Goal: Information Seeking & Learning: Learn about a topic

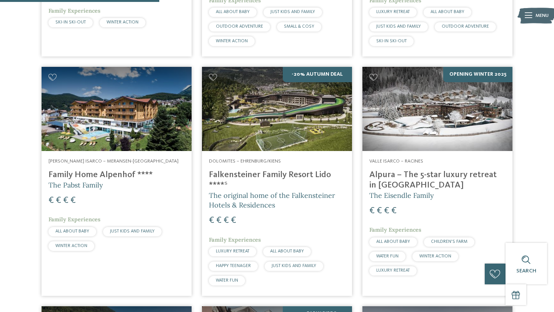
scroll to position [425, 0]
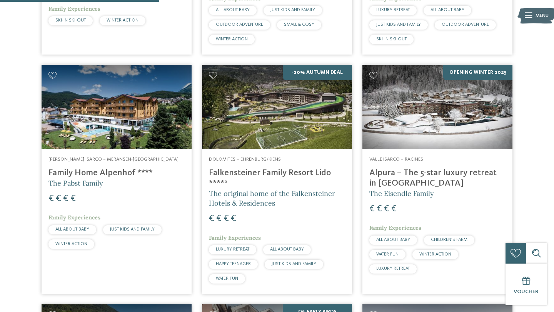
click at [409, 168] on h4 "Alpura – The 5-star luxury retreat in [GEOGRAPHIC_DATA]" at bounding box center [437, 178] width 136 height 21
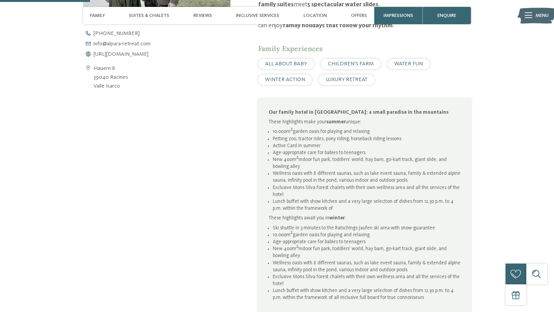
scroll to position [365, 0]
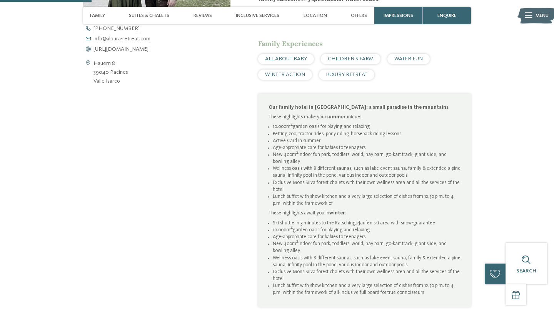
click at [334, 224] on li "Ski shuttle in 3 minutes to the Ratschings-Jaufen ski area with snow-guarantee" at bounding box center [367, 223] width 188 height 7
click at [371, 222] on li "Ski shuttle in 3 minutes to the Ratschings-Jaufen ski area with snow-guarantee" at bounding box center [367, 223] width 188 height 7
copy li "Ratschings-Jaufen"
